Goal: Complete application form: Complete application form

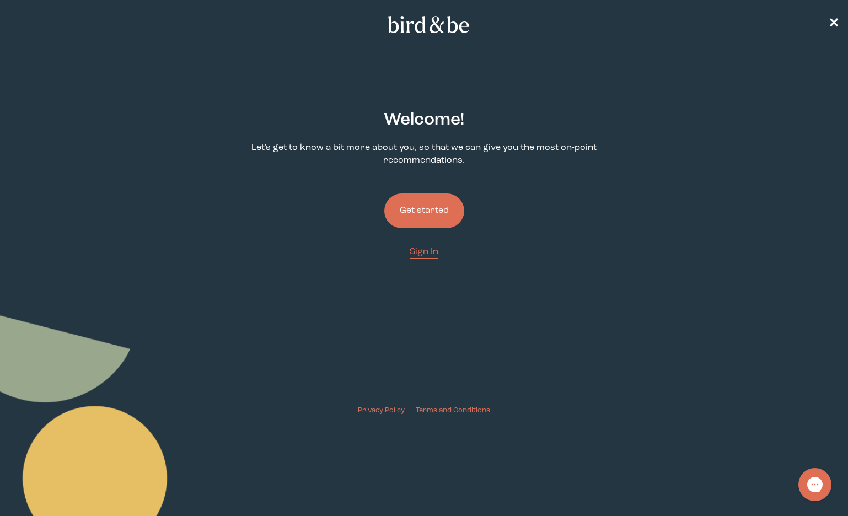
click at [432, 212] on button "Get started" at bounding box center [424, 210] width 80 height 35
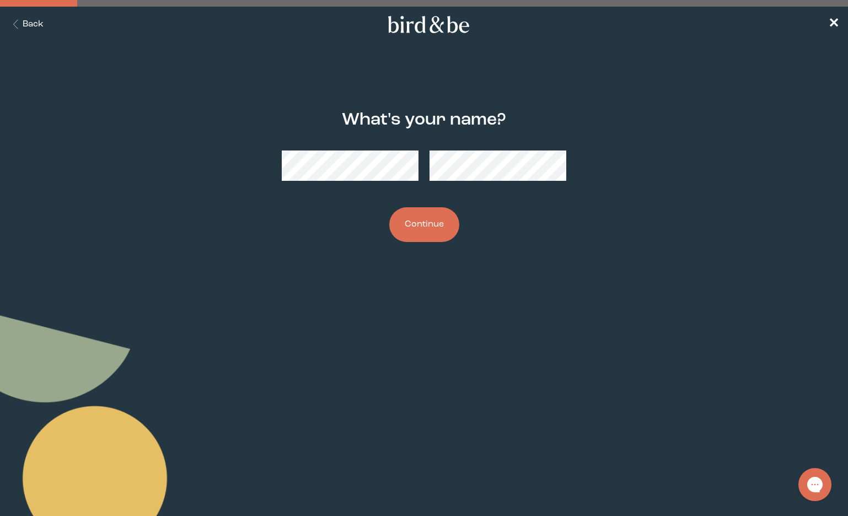
click at [389, 207] on button "Continue" at bounding box center [424, 224] width 70 height 35
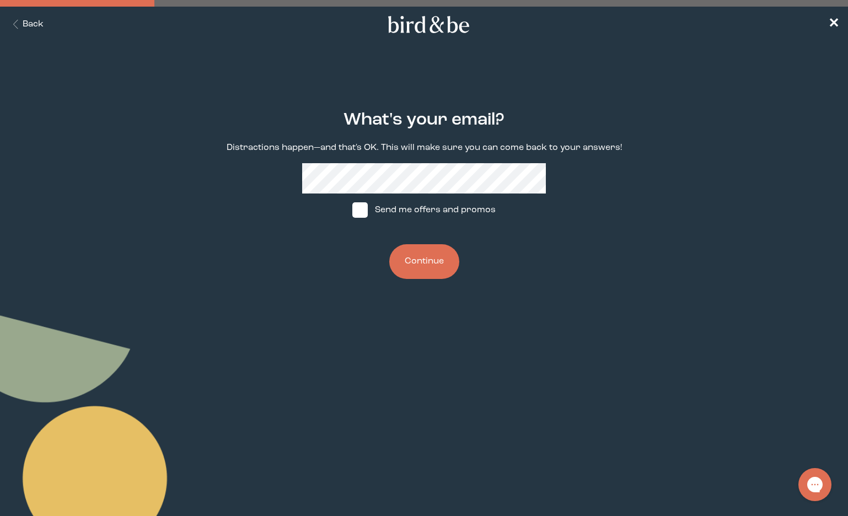
click at [437, 162] on div "What's your email? Distractions happen—and that's OK. This will make sure you c…" at bounding box center [424, 195] width 406 height 204
click at [415, 264] on button "Continue" at bounding box center [424, 261] width 70 height 35
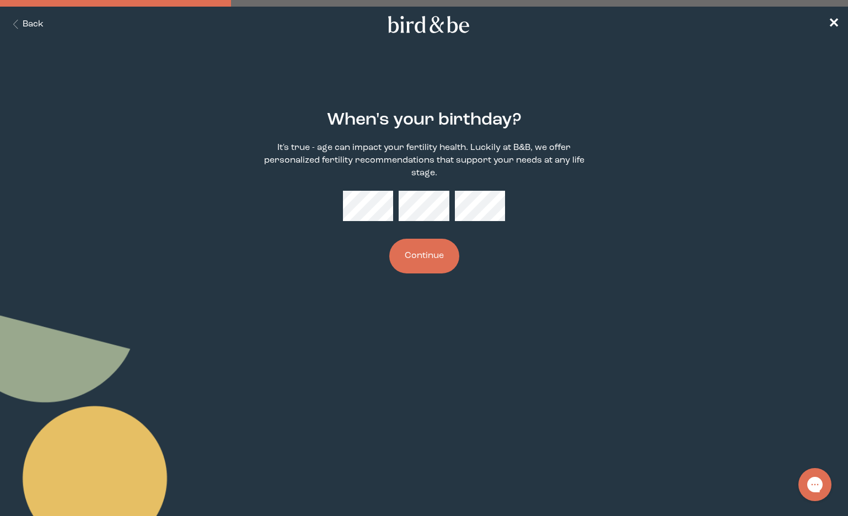
click at [389, 239] on button "Continue" at bounding box center [424, 256] width 70 height 35
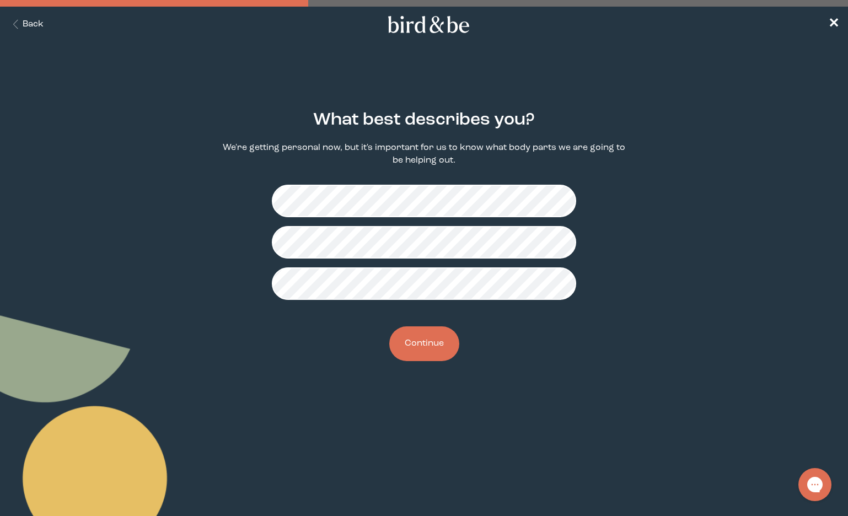
click at [426, 353] on button "Continue" at bounding box center [424, 343] width 70 height 35
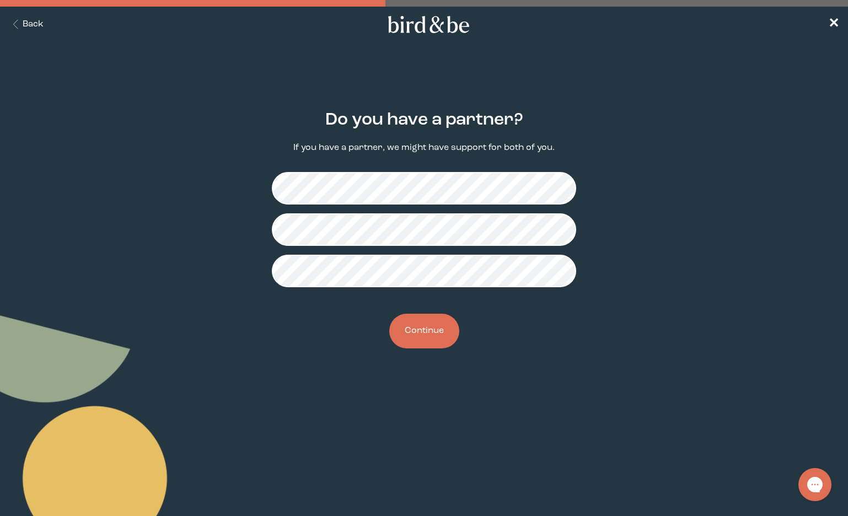
click at [412, 348] on button "Continue" at bounding box center [424, 331] width 70 height 35
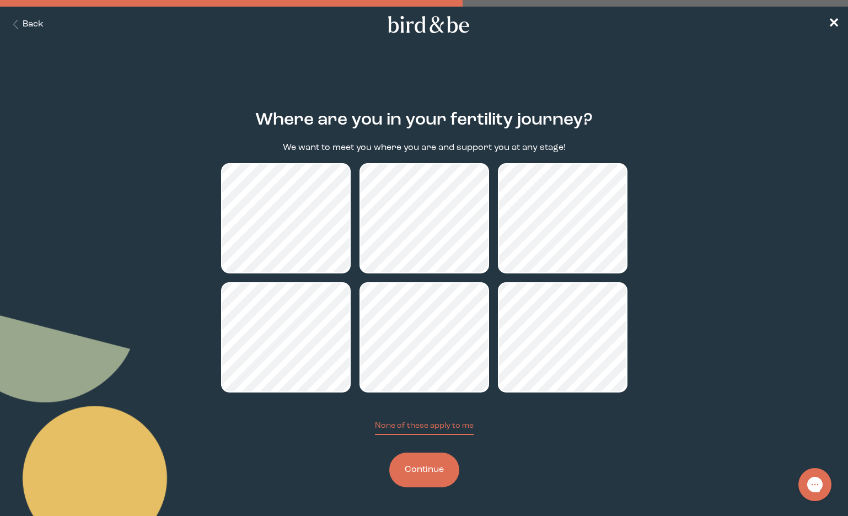
click at [430, 472] on button "Continue" at bounding box center [424, 470] width 70 height 35
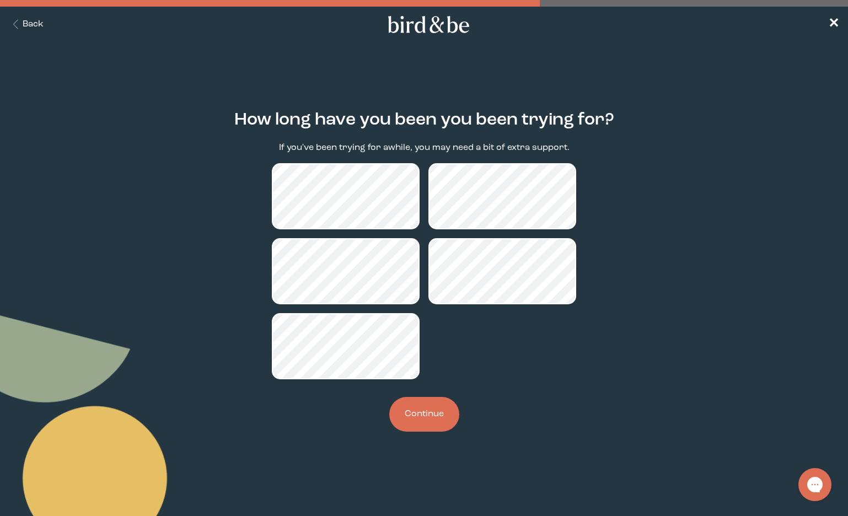
click at [415, 413] on button "Continue" at bounding box center [424, 414] width 70 height 35
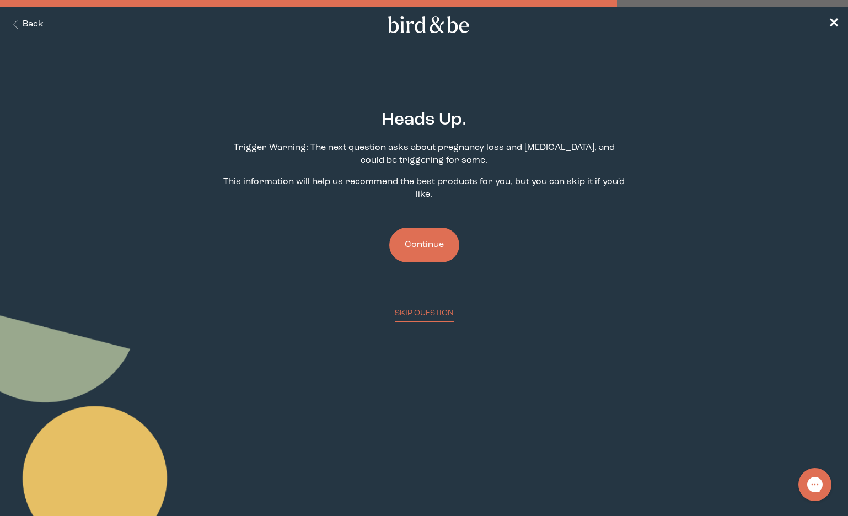
click at [416, 254] on button "Continue" at bounding box center [424, 245] width 70 height 35
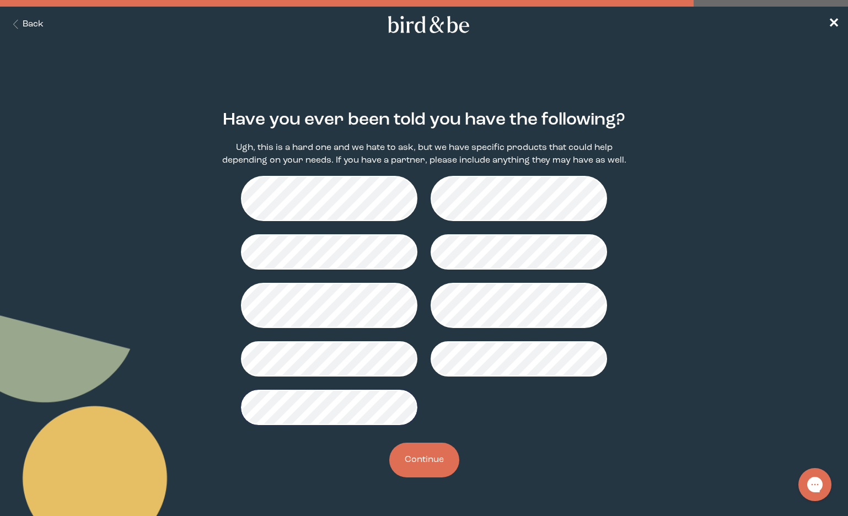
click at [429, 449] on button "Continue" at bounding box center [424, 460] width 70 height 35
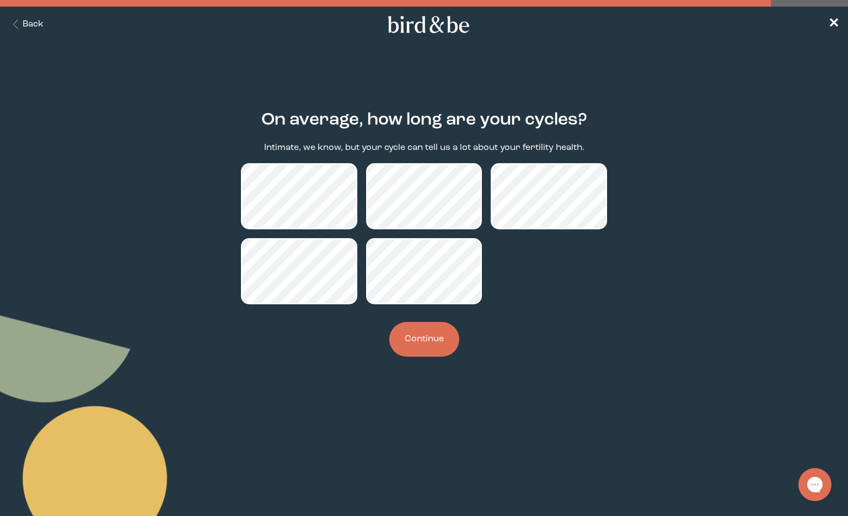
click at [426, 342] on button "Continue" at bounding box center [424, 339] width 70 height 35
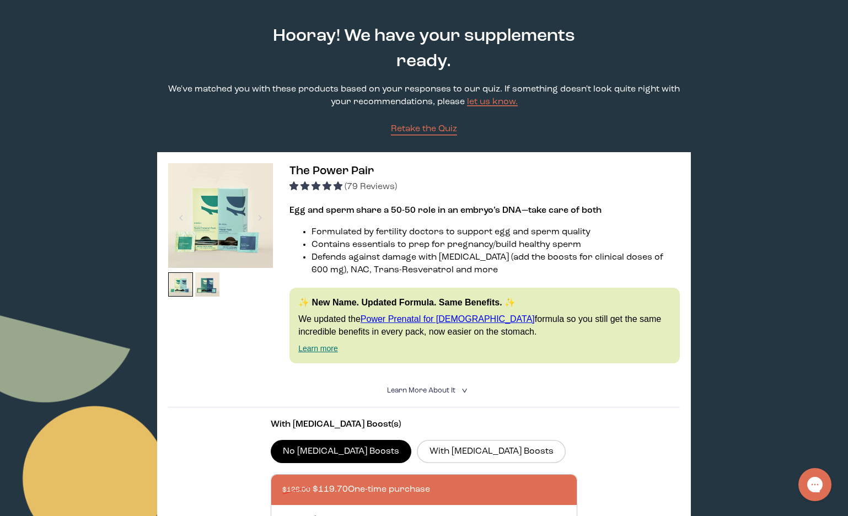
scroll to position [40, 0]
